Goal: Task Accomplishment & Management: Use online tool/utility

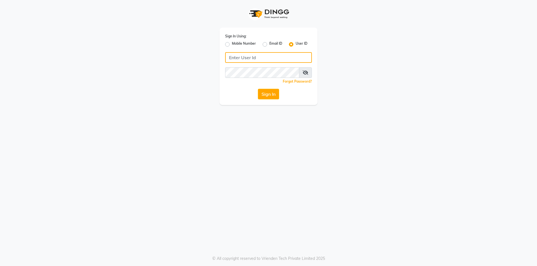
click at [233, 60] on input "Username" at bounding box center [268, 57] width 87 height 11
type input "e250-20"
click at [267, 97] on button "Sign In" at bounding box center [268, 94] width 21 height 11
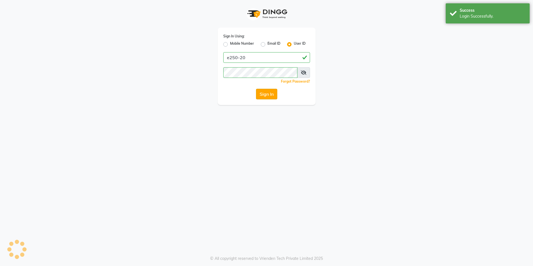
select select "service"
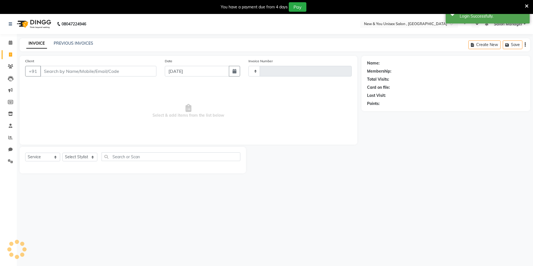
type input "1943"
select select "en"
select select "31"
